Goal: Find specific page/section: Find specific page/section

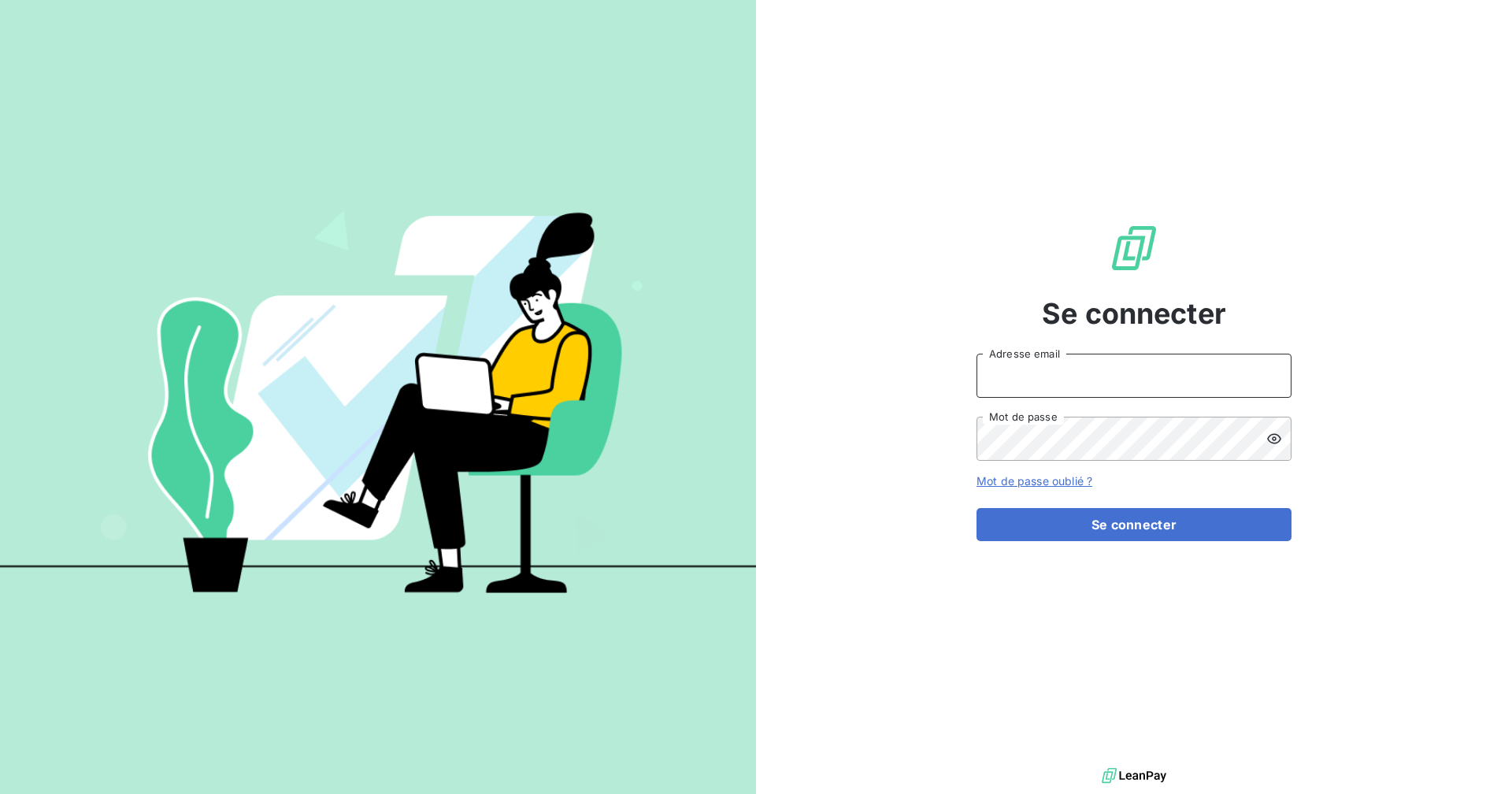
click at [1078, 388] on input "Adresse email" at bounding box center [1134, 376] width 315 height 44
type input "[EMAIL_ADDRESS][DOMAIN_NAME]"
click at [976, 508] on button "Se connecter" at bounding box center [1134, 524] width 315 height 33
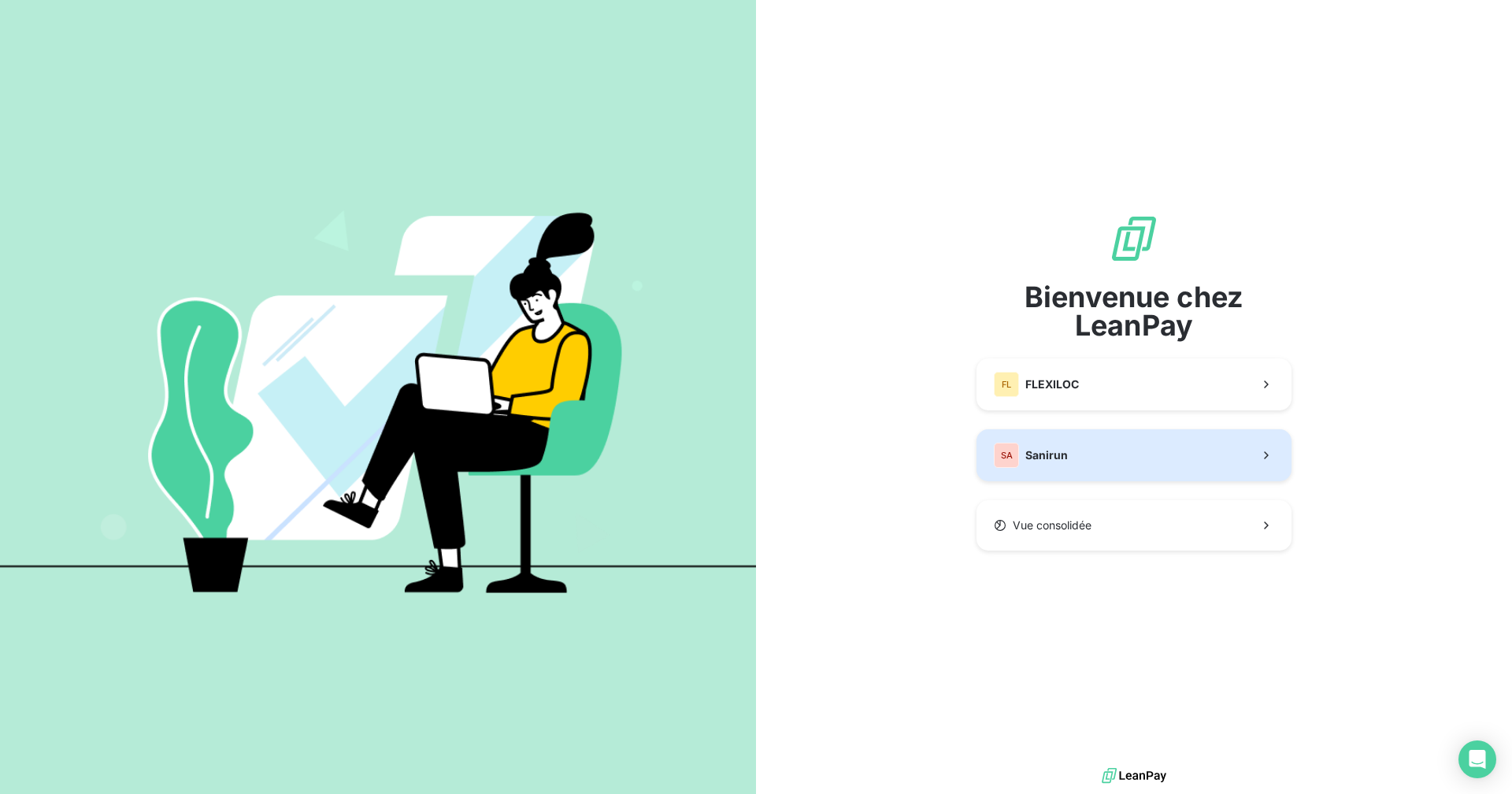
click at [1054, 446] on div "SA Sanirun" at bounding box center [1031, 455] width 74 height 25
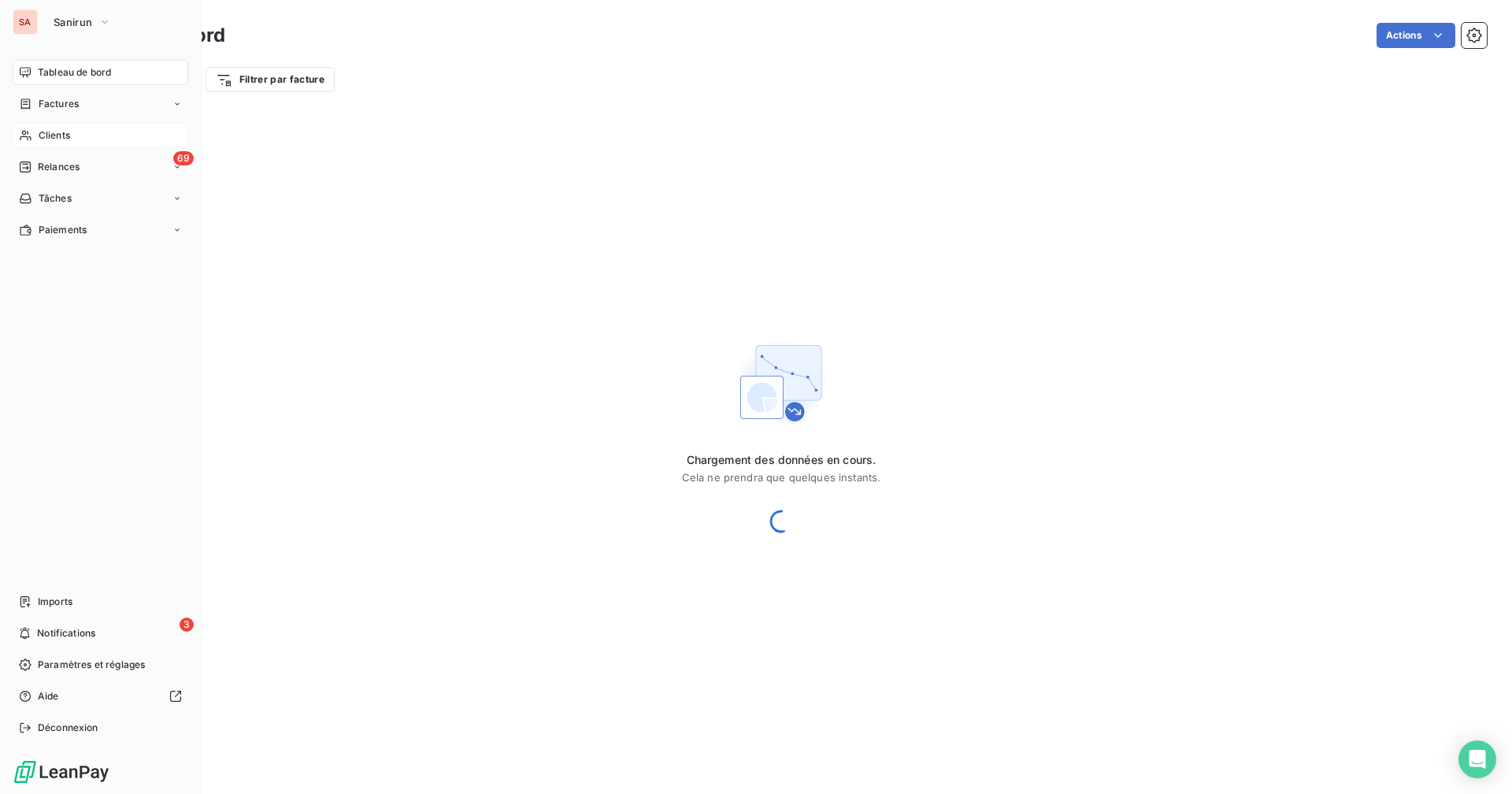
click at [47, 132] on span "Clients" at bounding box center [54, 136] width 32 height 14
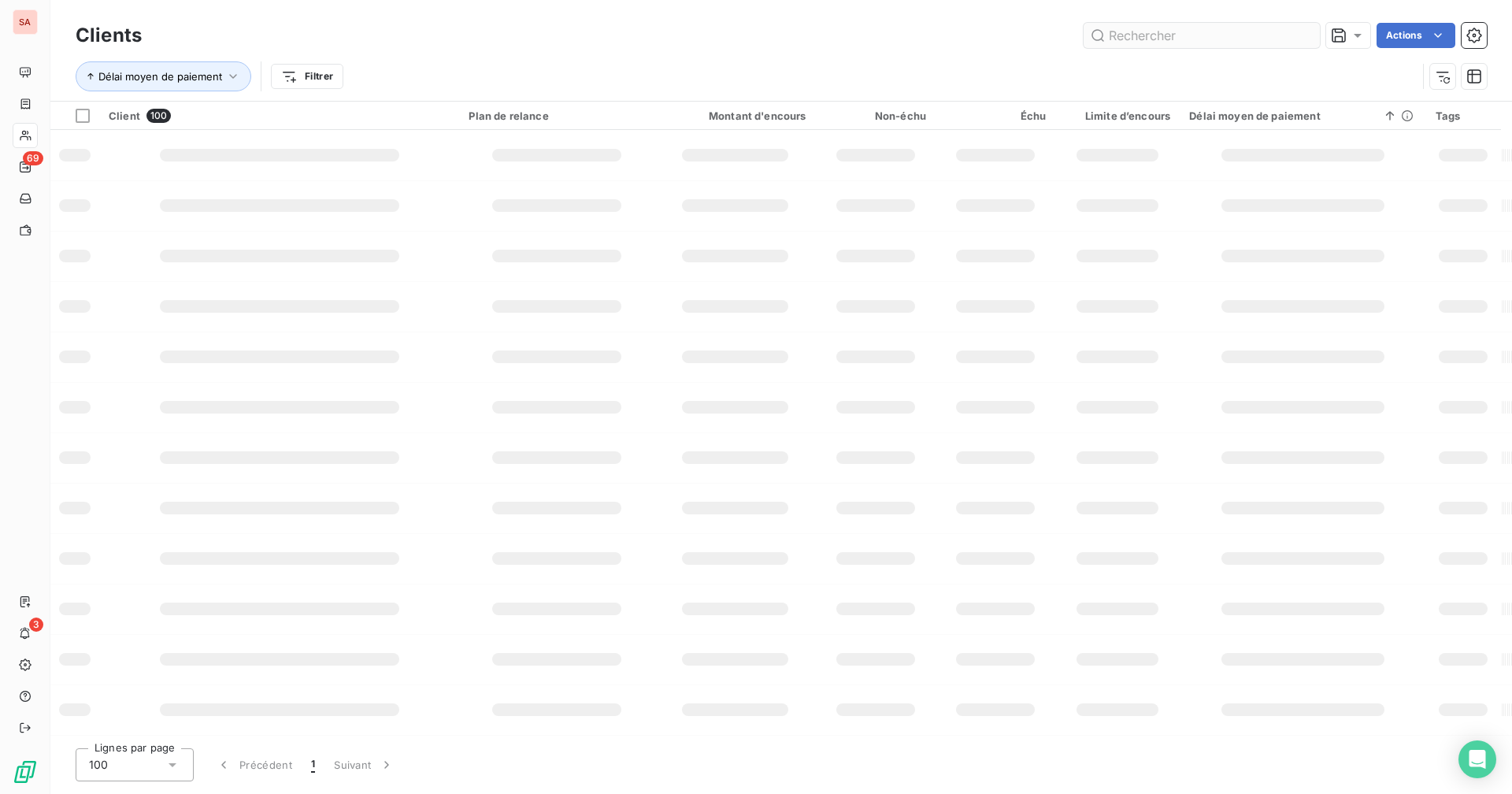
click at [1146, 35] on input "text" at bounding box center [1201, 35] width 236 height 25
type input "abela"
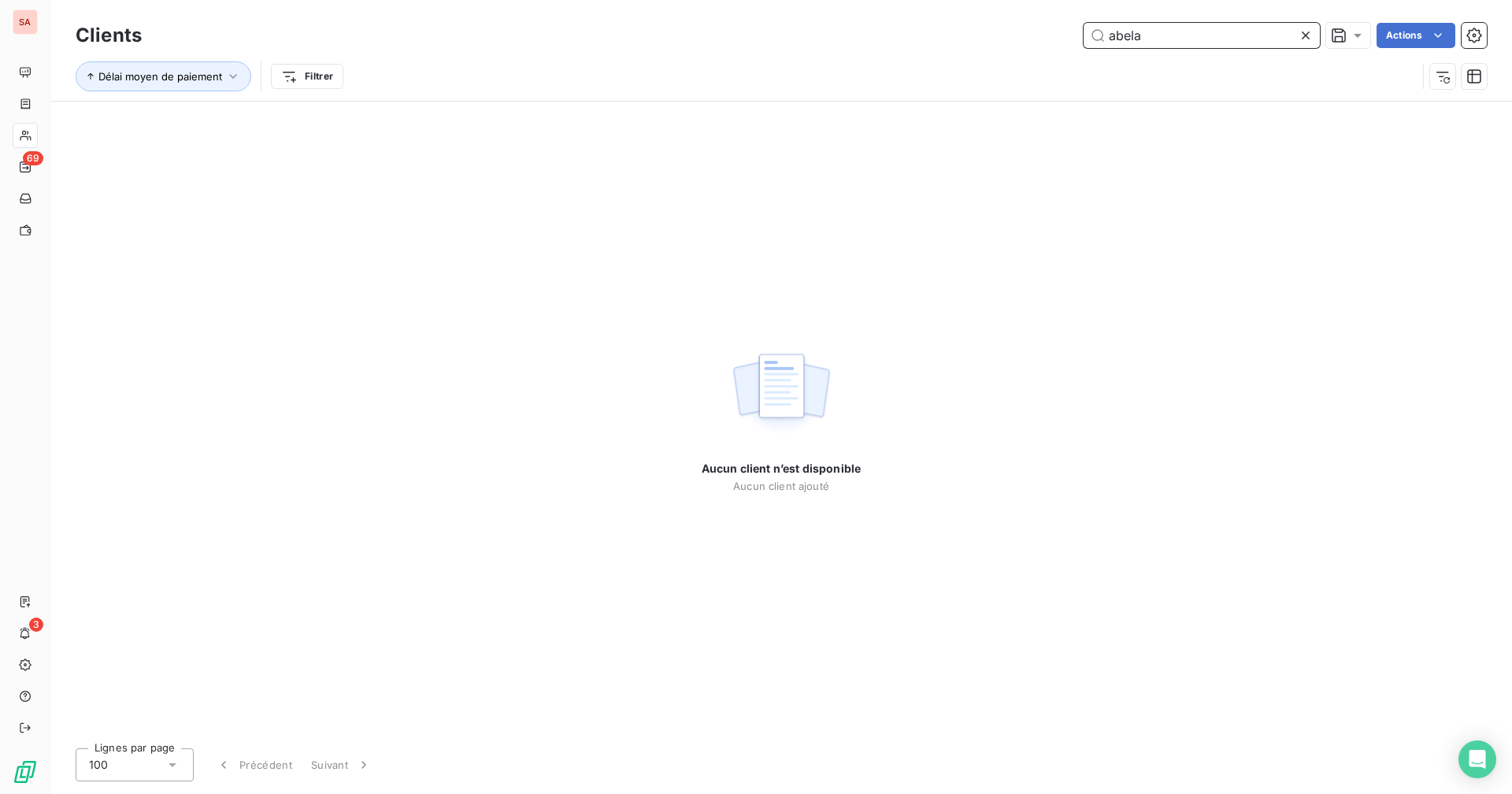
click at [1146, 35] on input "abela" at bounding box center [1201, 35] width 236 height 25
drag, startPoint x: 1151, startPoint y: 41, endPoint x: 1140, endPoint y: 40, distance: 11.0
click at [1140, 40] on input "abelard" at bounding box center [1201, 35] width 236 height 25
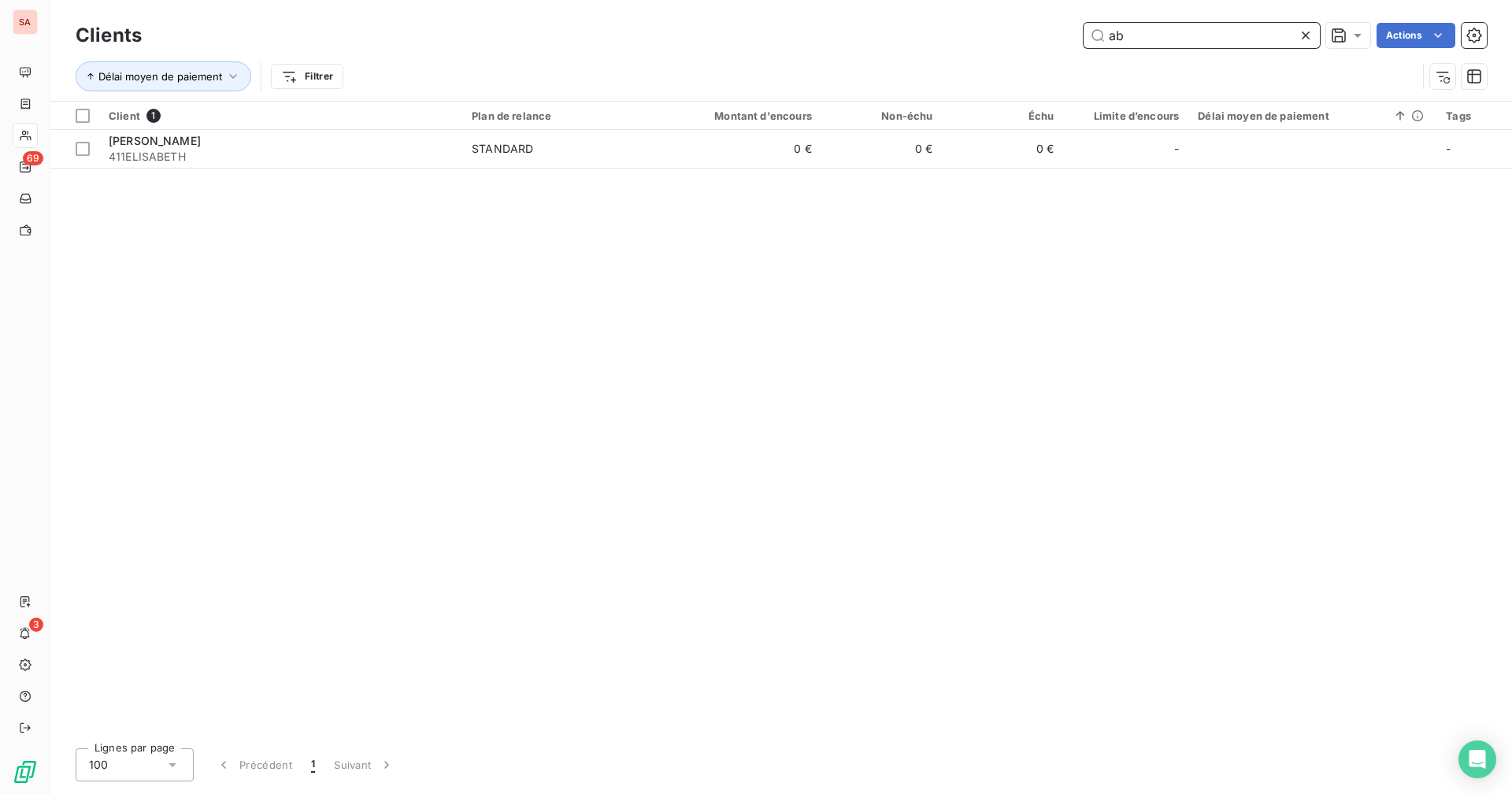
type input "a"
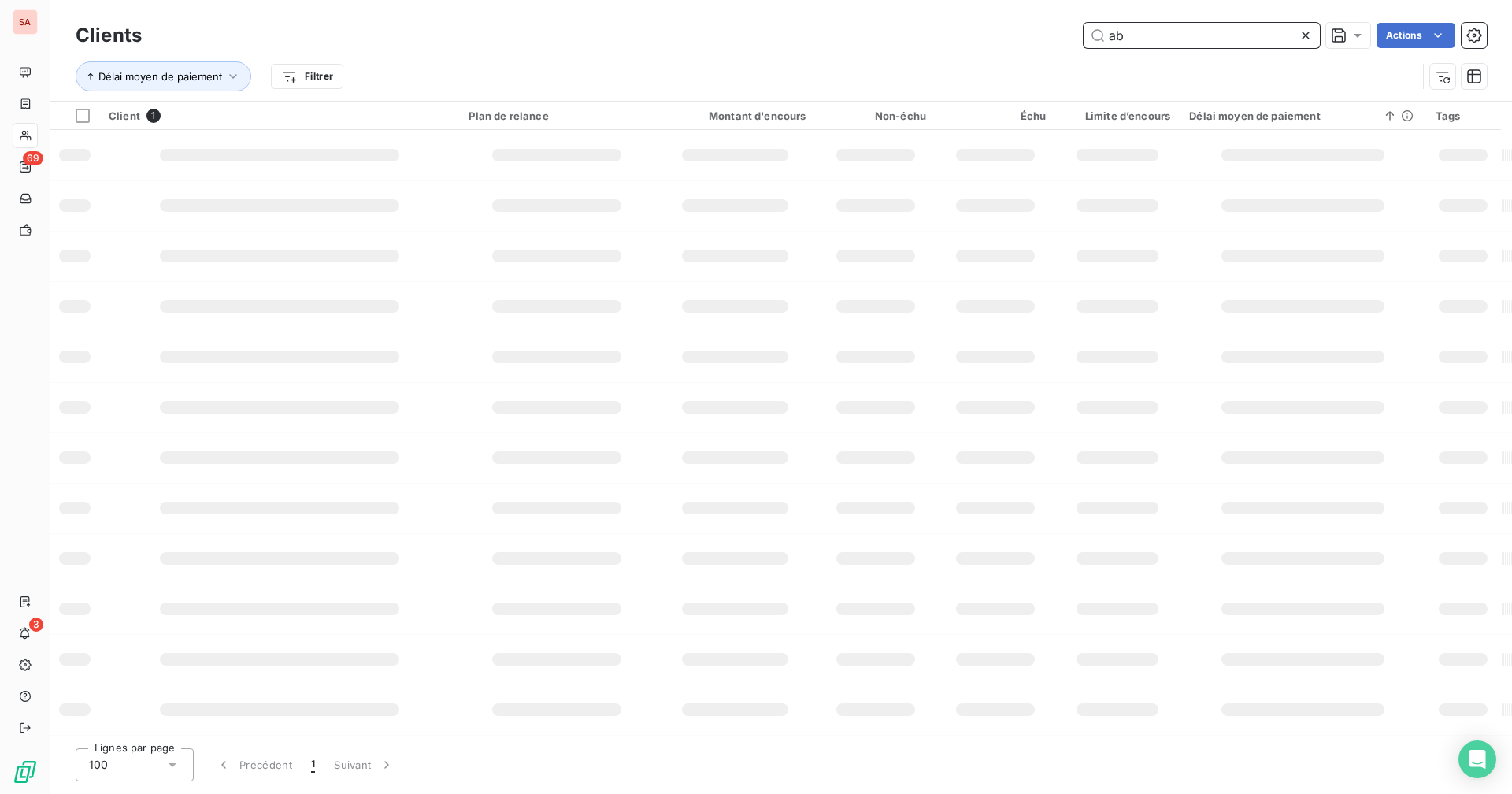
type input "a"
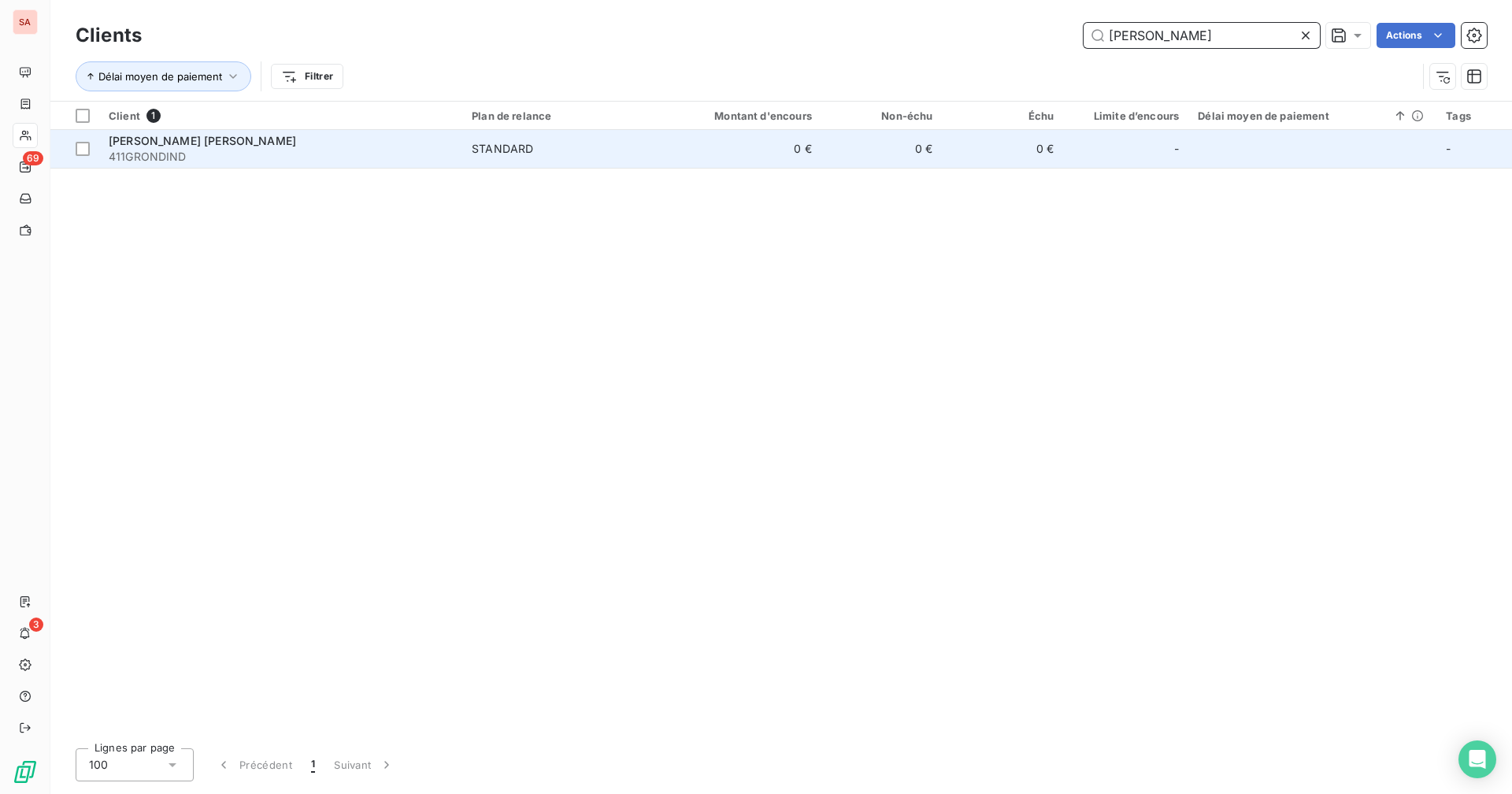
type input "[PERSON_NAME]"
click at [610, 156] on span "STANDARD" at bounding box center [560, 149] width 178 height 16
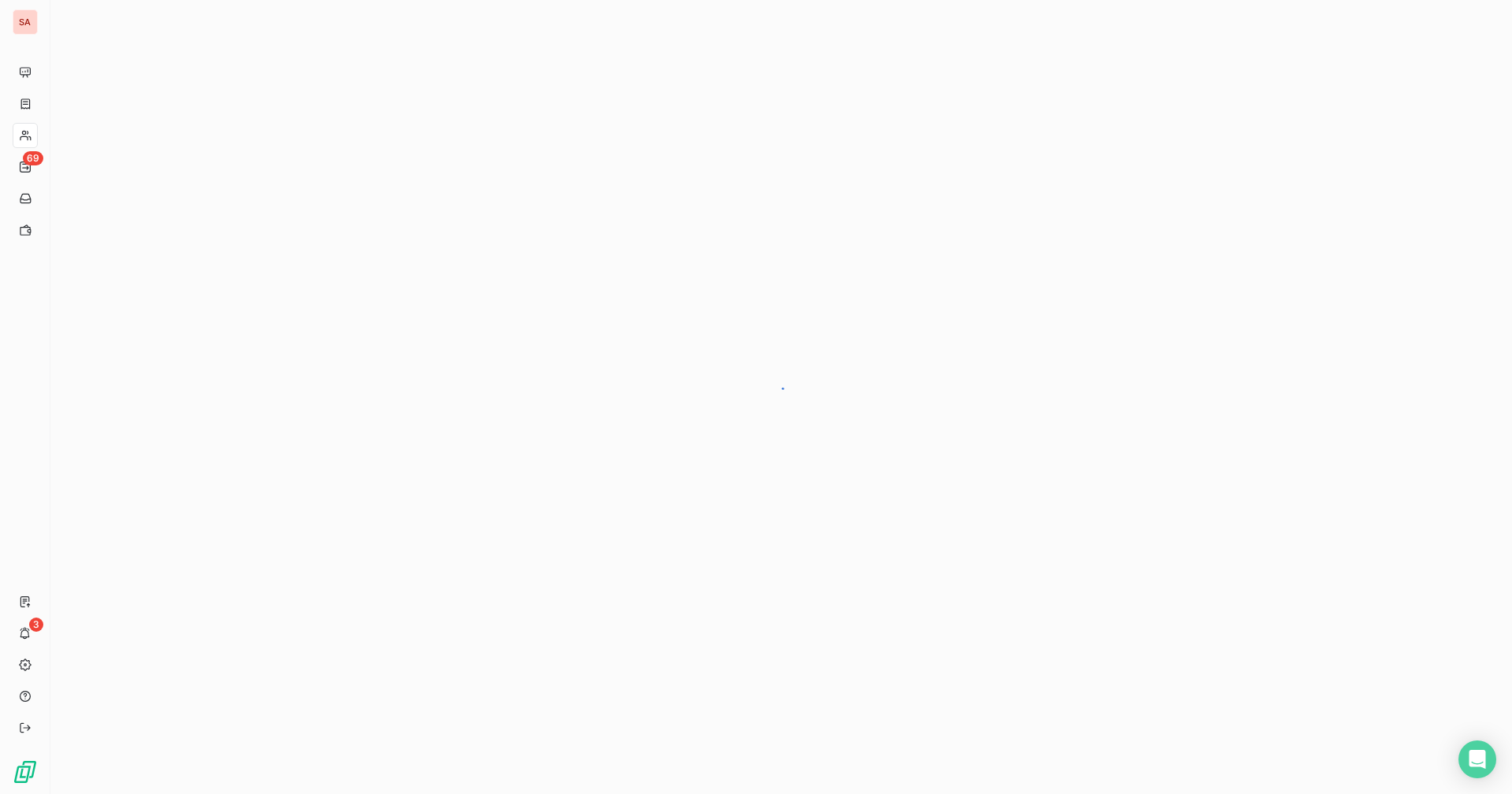
click at [658, 142] on div at bounding box center [781, 397] width 1461 height 794
